Goal: Information Seeking & Learning: Learn about a topic

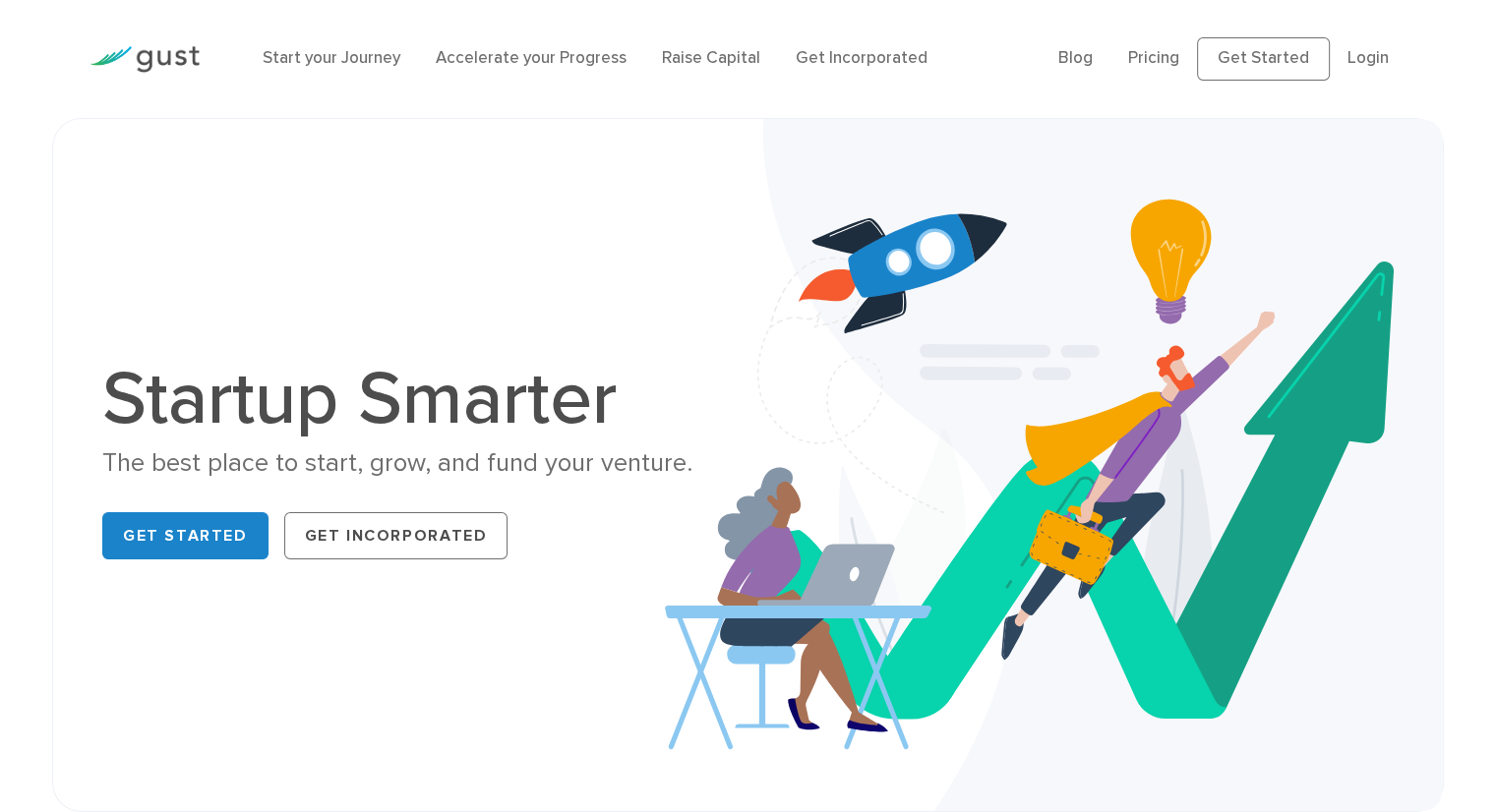
click at [727, 69] on li "Raise Capital" at bounding box center [711, 59] width 98 height 26
click at [727, 67] on link "Raise Capital" at bounding box center [711, 58] width 98 height 20
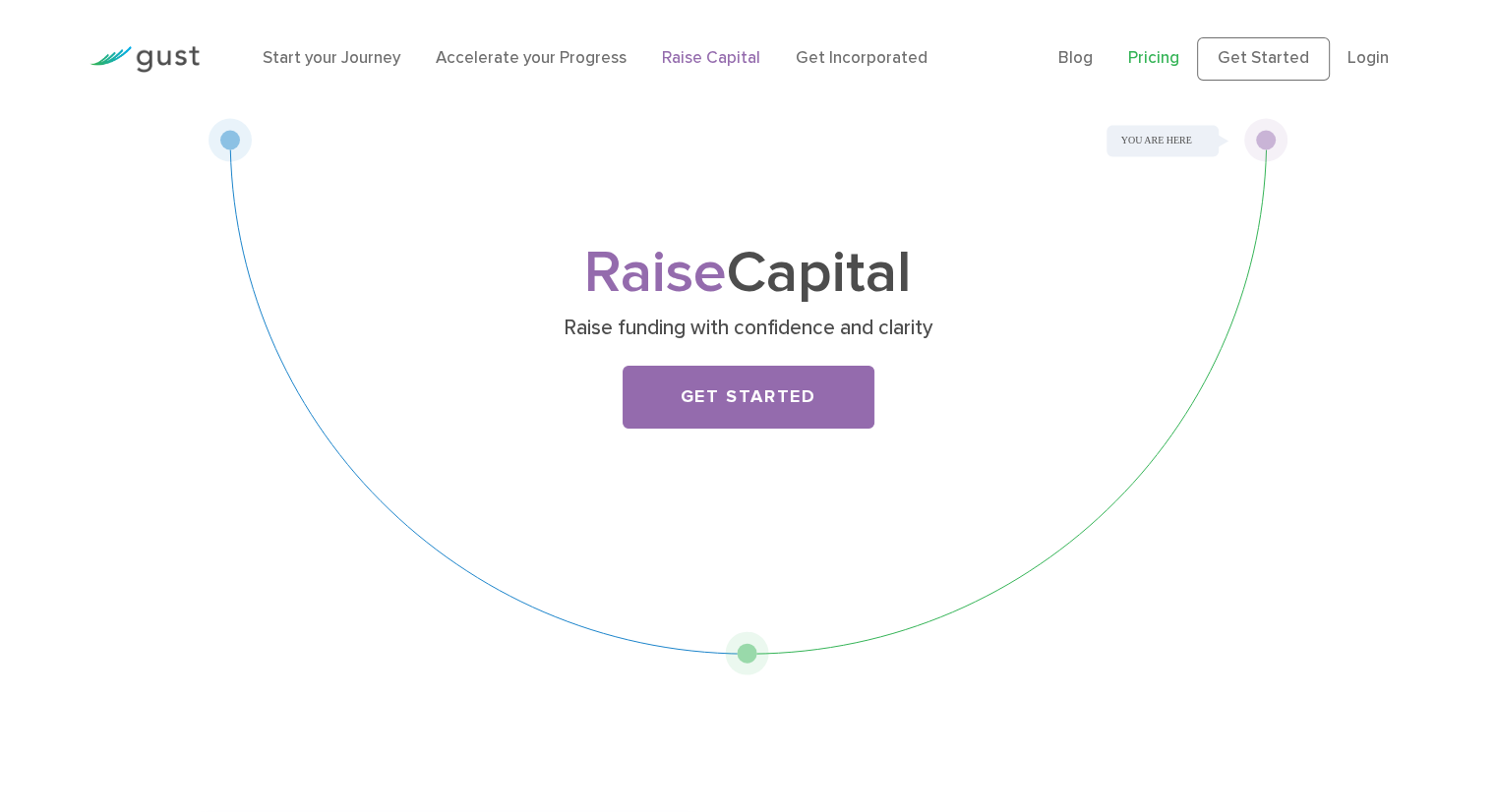
click at [1156, 58] on link "Pricing" at bounding box center [1153, 58] width 51 height 20
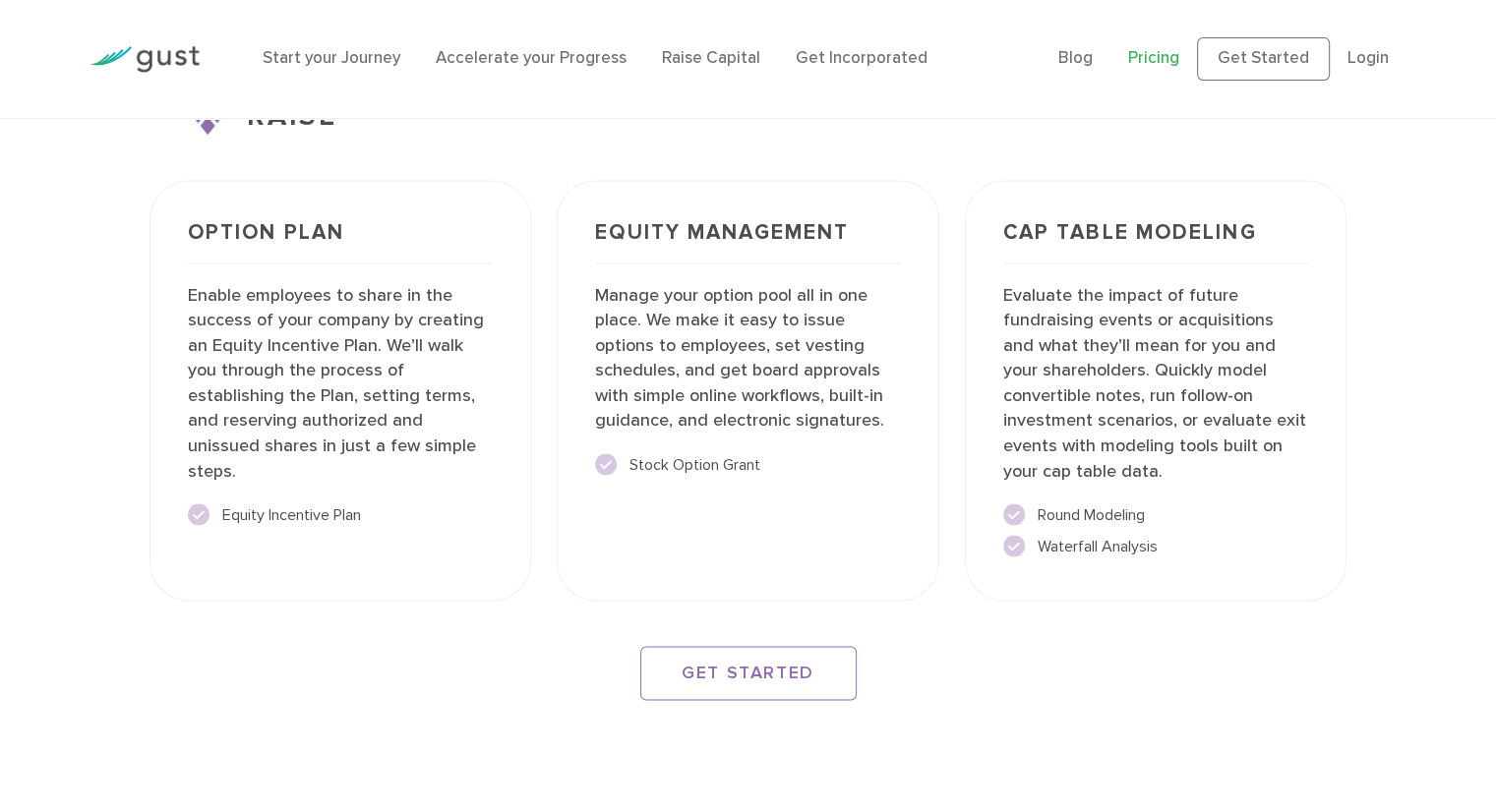
scroll to position [3494, 0]
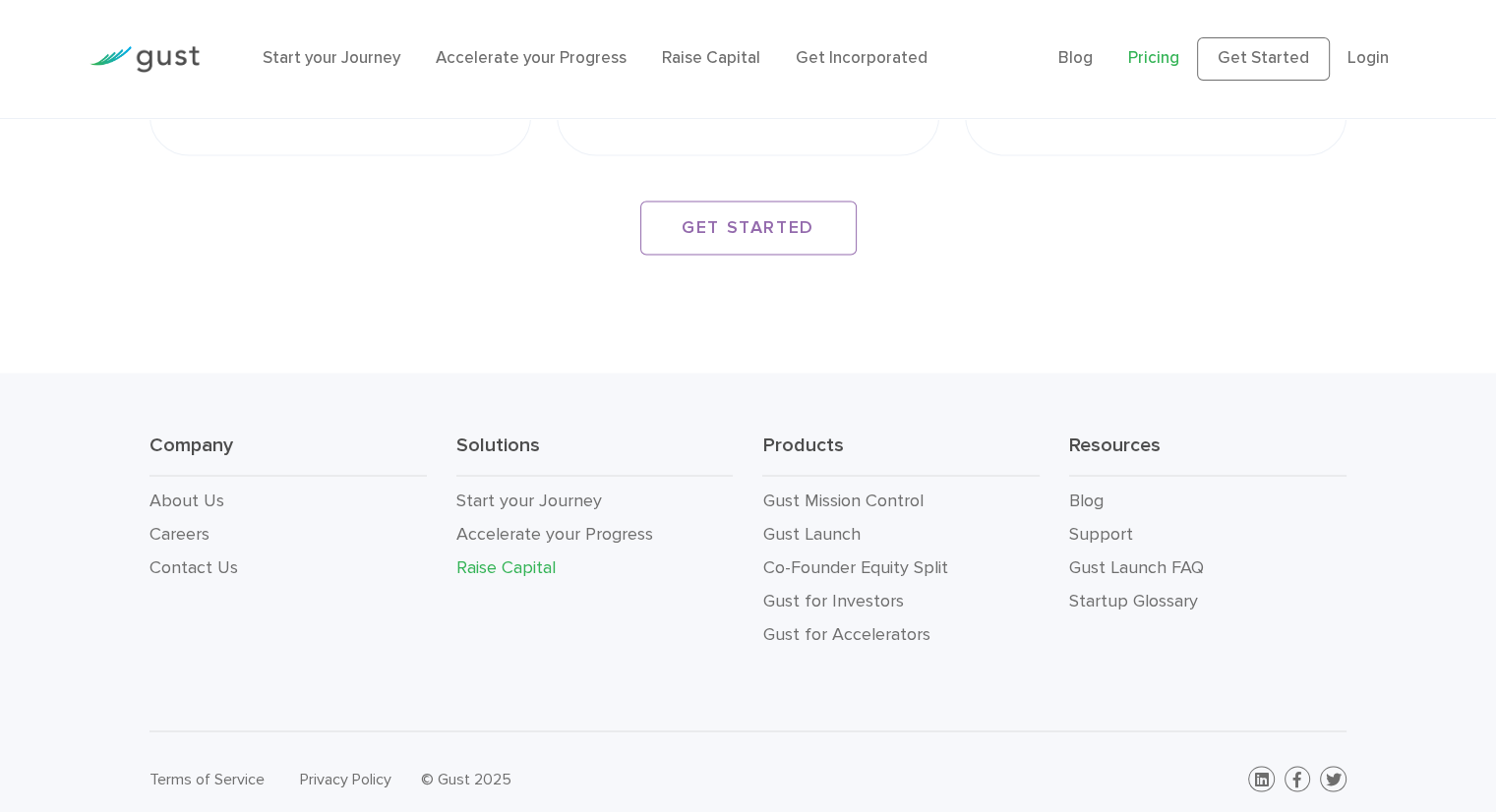
click at [528, 557] on link "Raise Capital" at bounding box center [505, 567] width 99 height 21
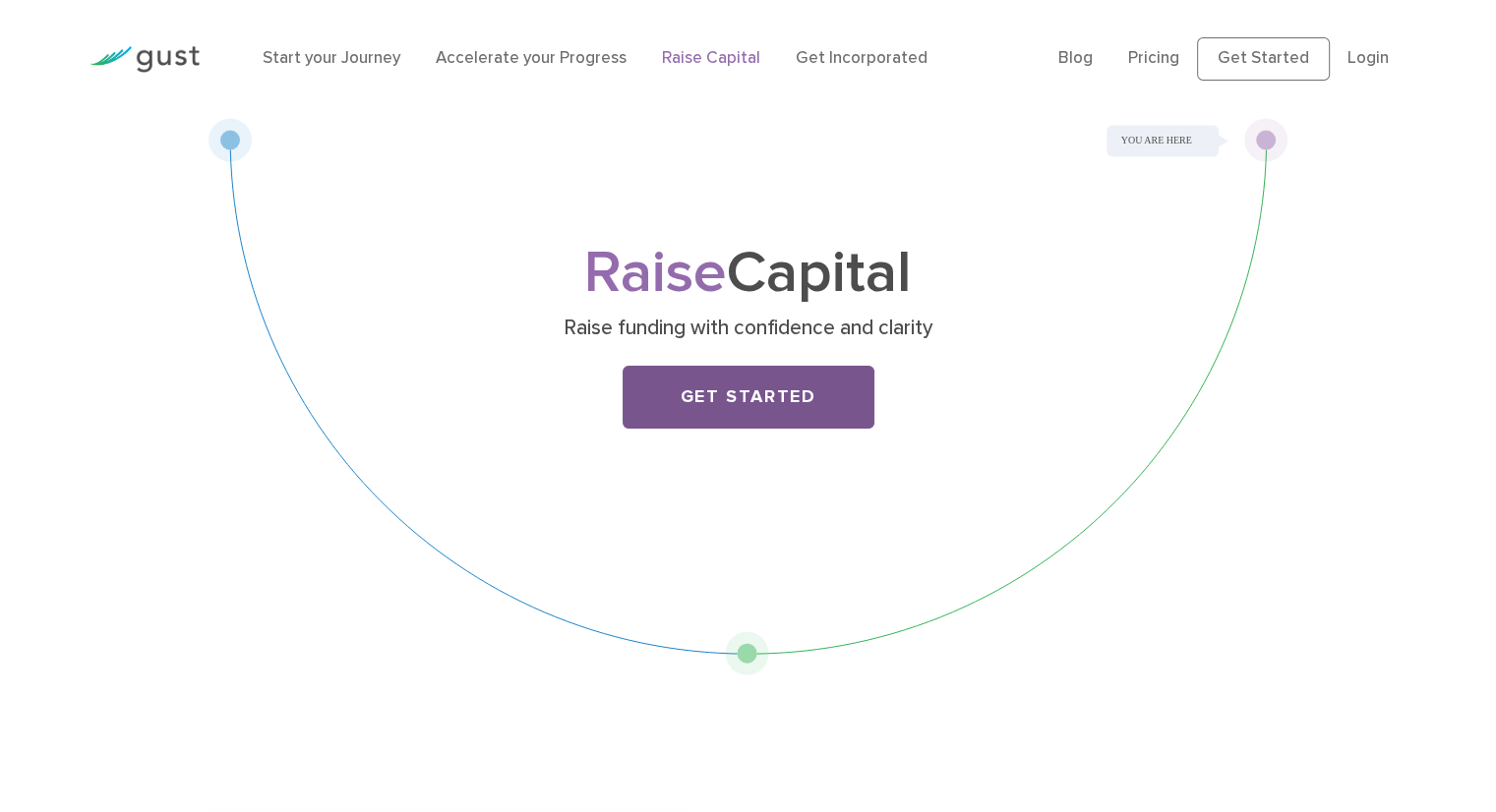
click at [787, 389] on link "Get Started" at bounding box center [749, 397] width 252 height 63
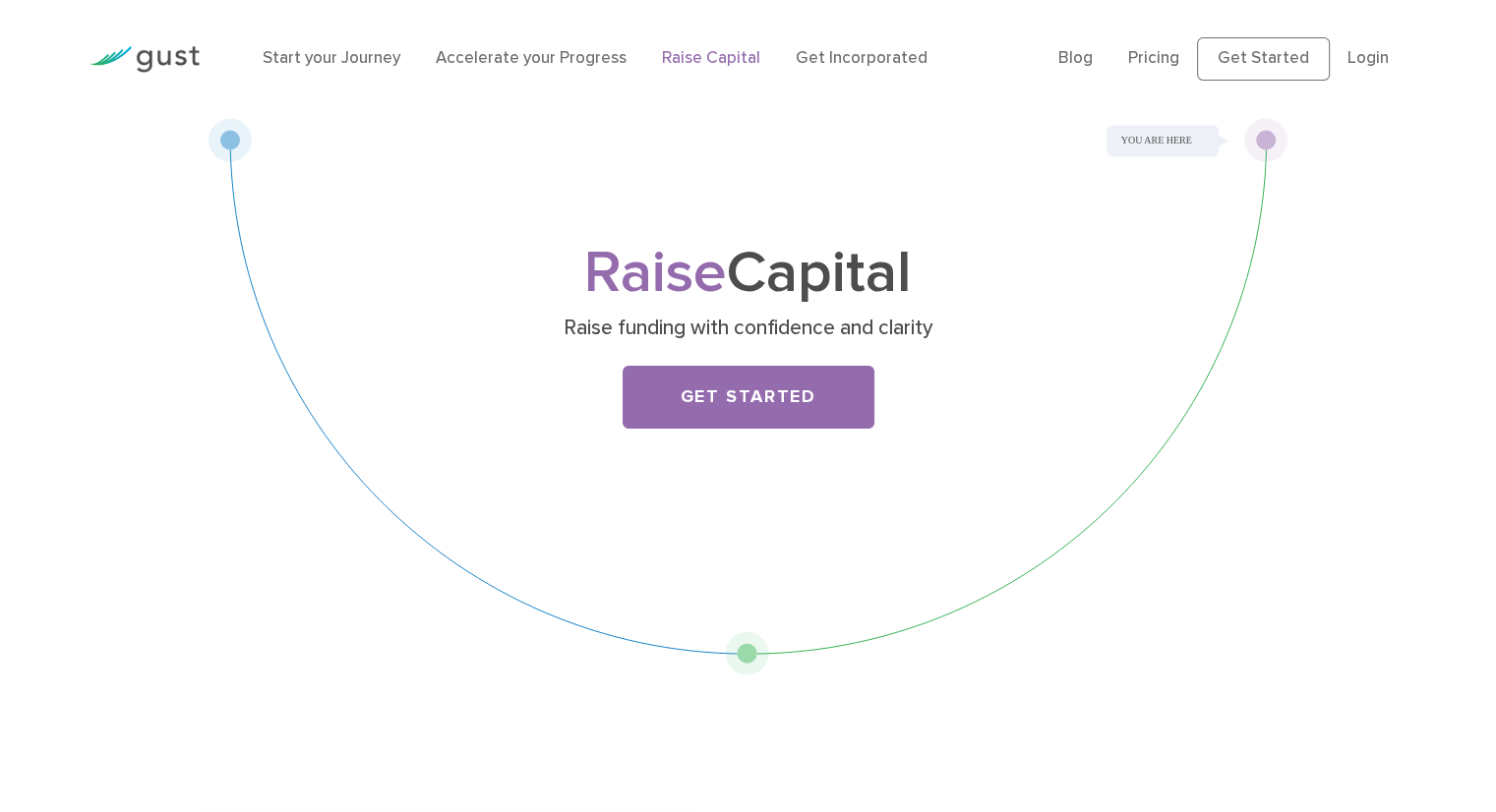
click at [733, 630] on div "Raise Capital Raise funding with confidence and clarity Get Started" at bounding box center [749, 397] width 1080 height 558
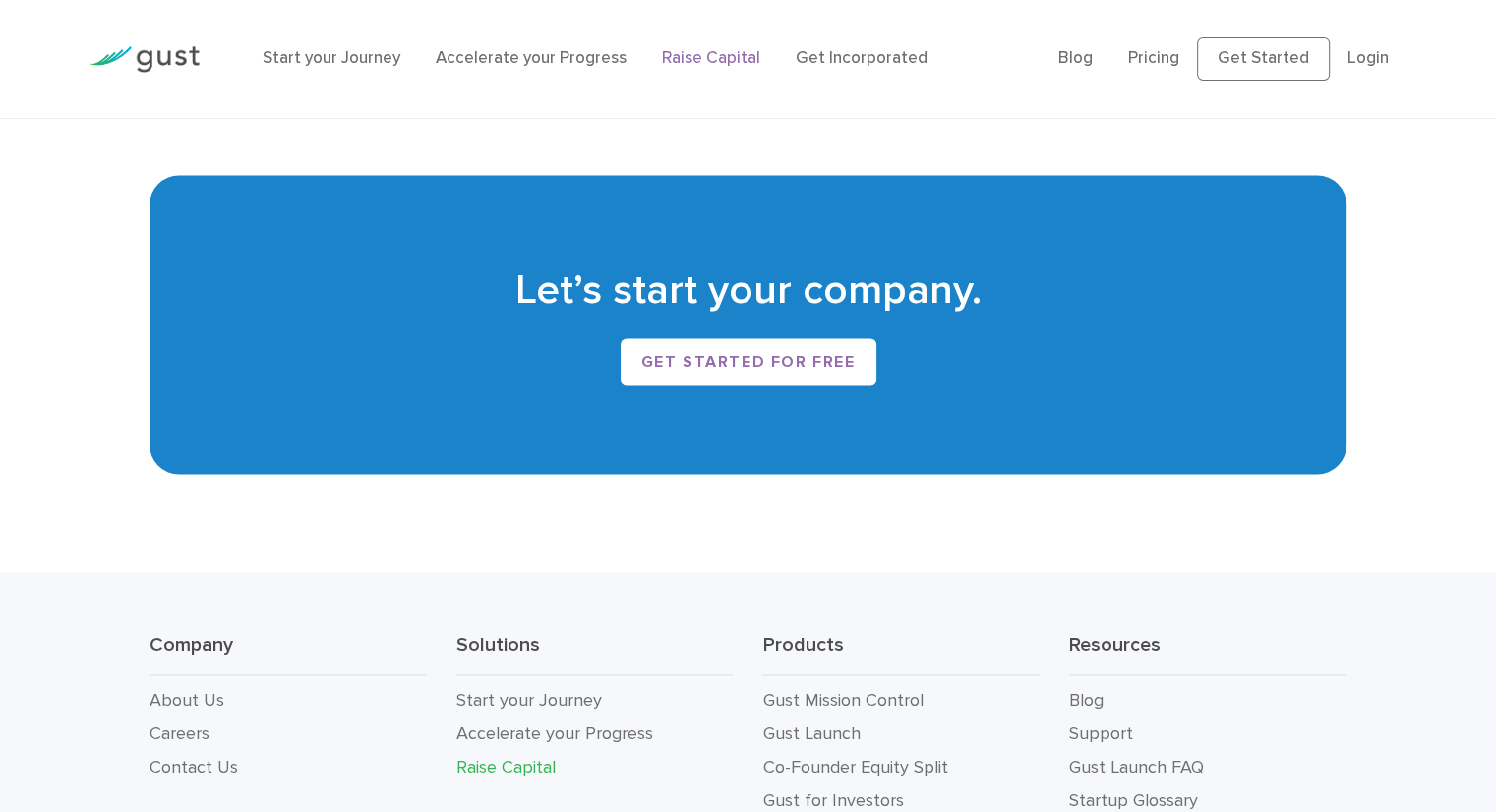
scroll to position [3489, 0]
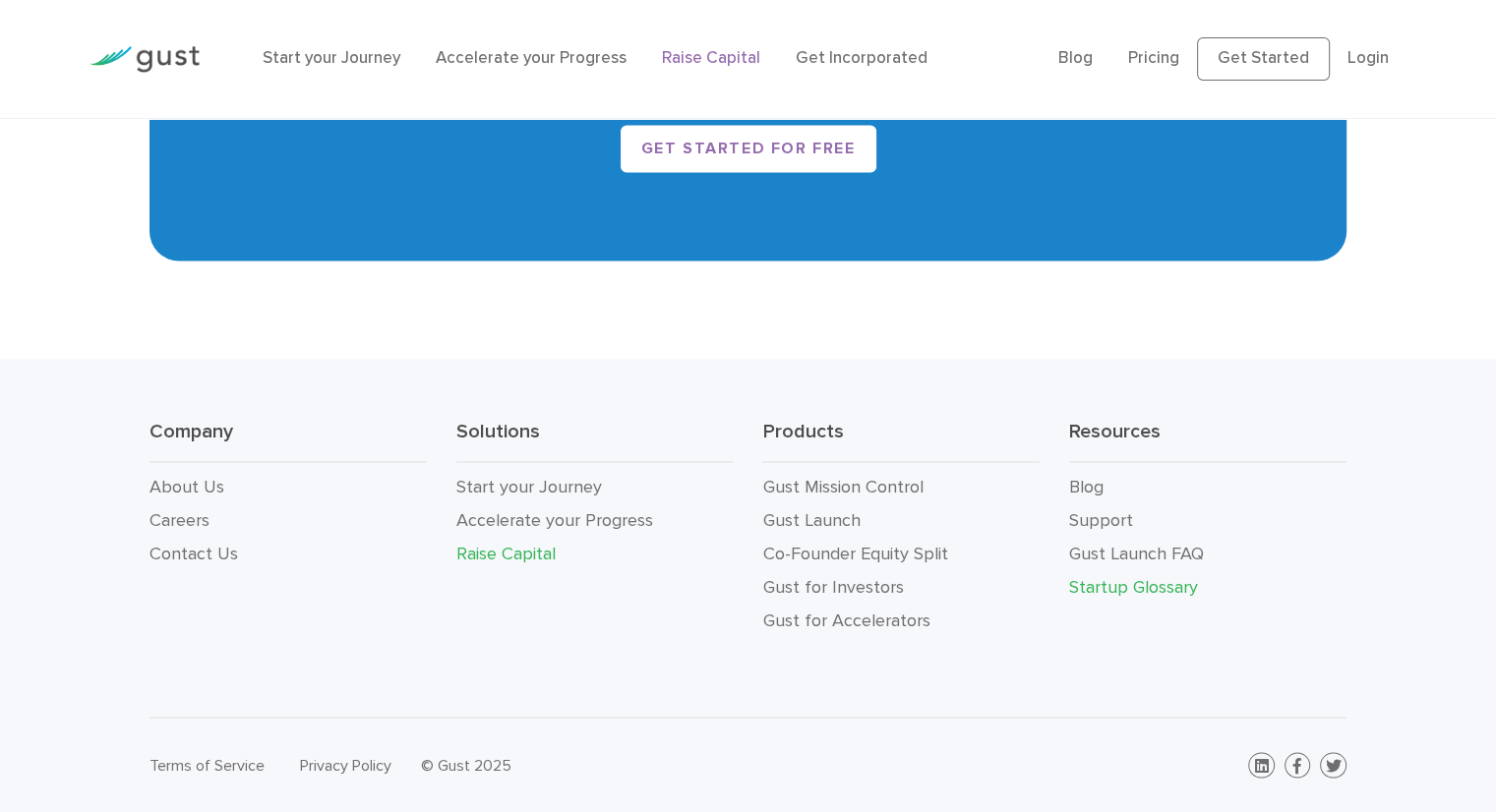
click at [1180, 583] on link "Startup Glossary" at bounding box center [1133, 586] width 129 height 21
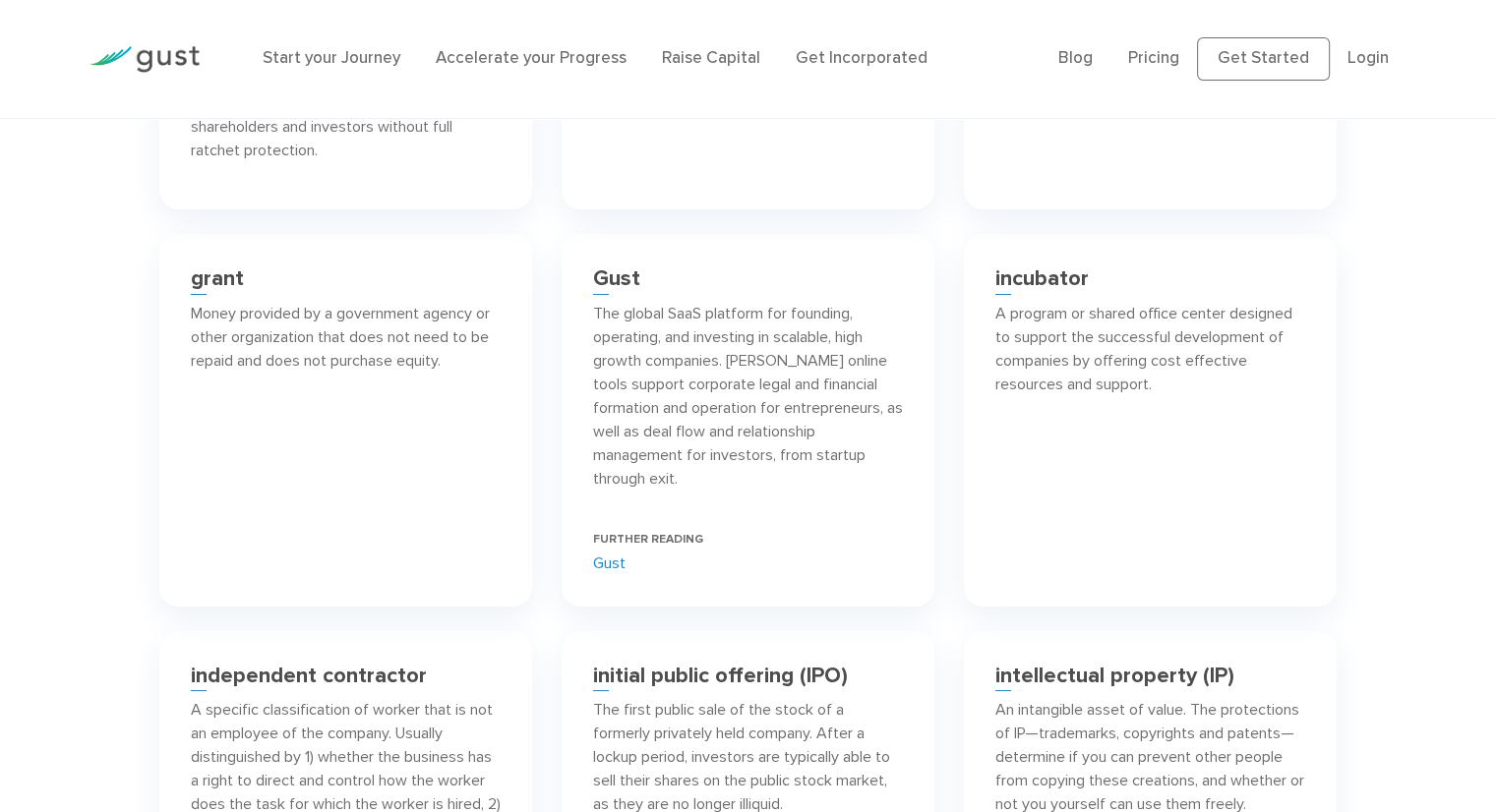
scroll to position [7376, 0]
